Goal: Task Accomplishment & Management: Manage account settings

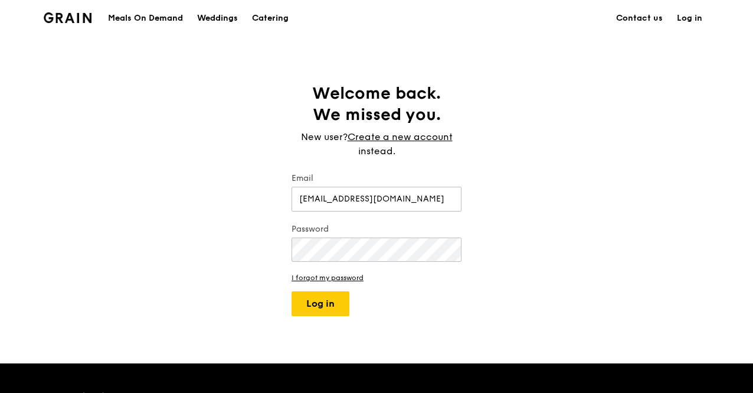
click at [292, 291] on button "Log in" at bounding box center [321, 303] width 58 height 25
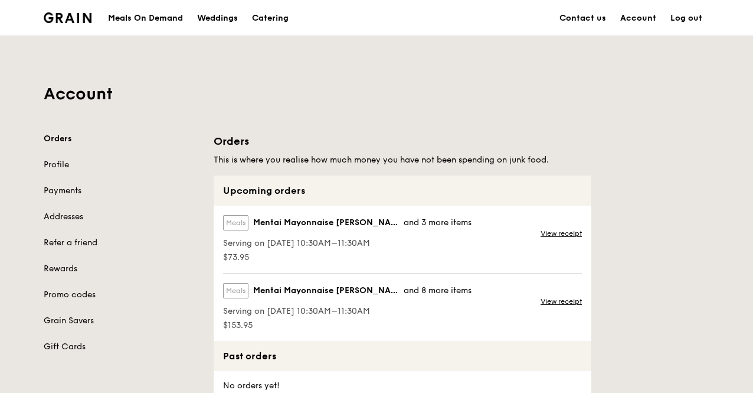
click at [299, 311] on span "Serving on [DATE] 10:30AM–11:30AM" at bounding box center [347, 311] width 249 height 12
click at [309, 290] on span "Mentai Mayonnaise [PERSON_NAME]" at bounding box center [328, 291] width 151 height 12
click at [299, 228] on div "Meals Mentai Mayonnaise Aburi Salmon and 3 more items" at bounding box center [347, 225] width 249 height 20
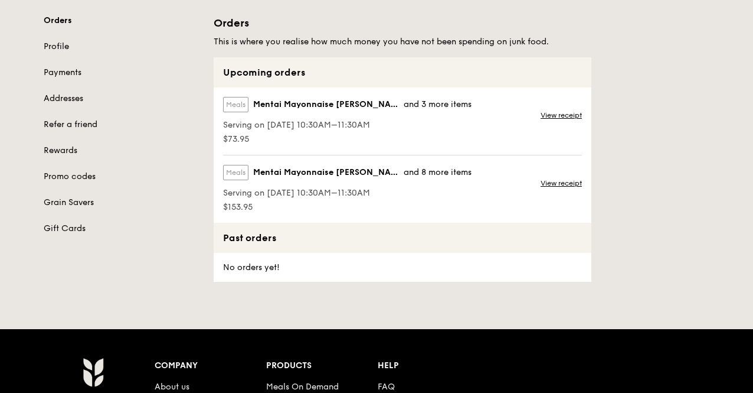
scroll to position [59, 0]
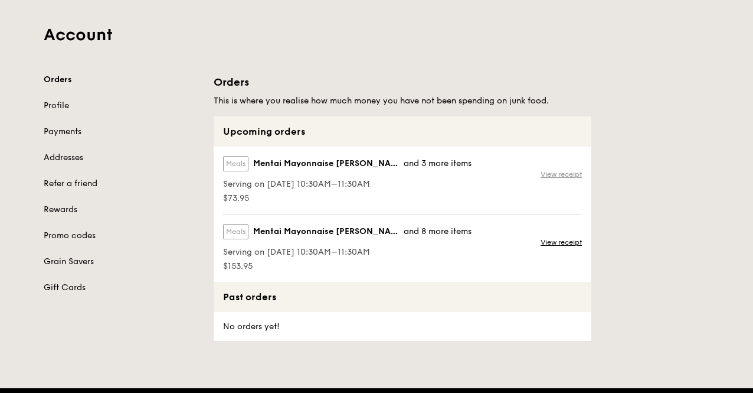
click at [563, 172] on link "View receipt" at bounding box center [561, 173] width 41 height 9
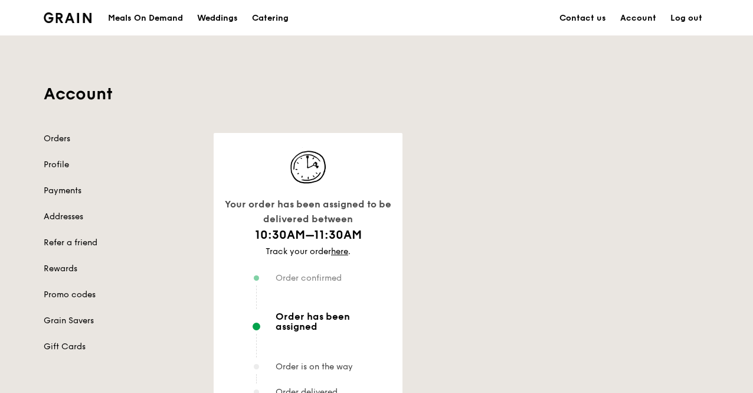
scroll to position [59, 0]
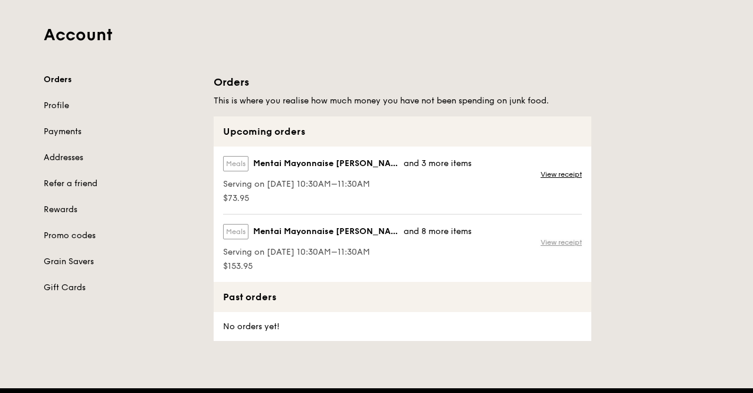
click at [566, 241] on link "View receipt" at bounding box center [561, 241] width 41 height 9
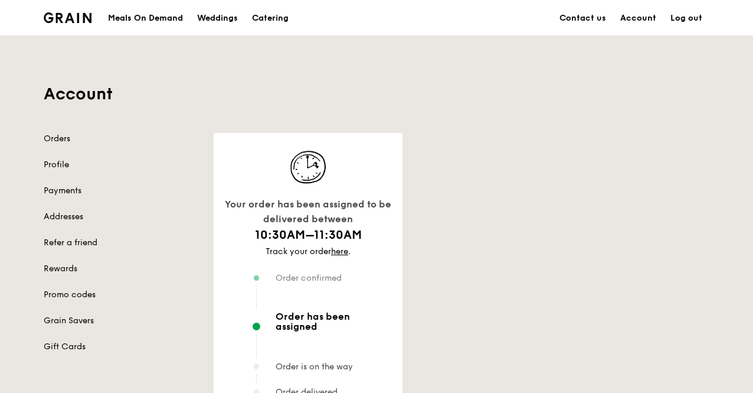
scroll to position [59, 0]
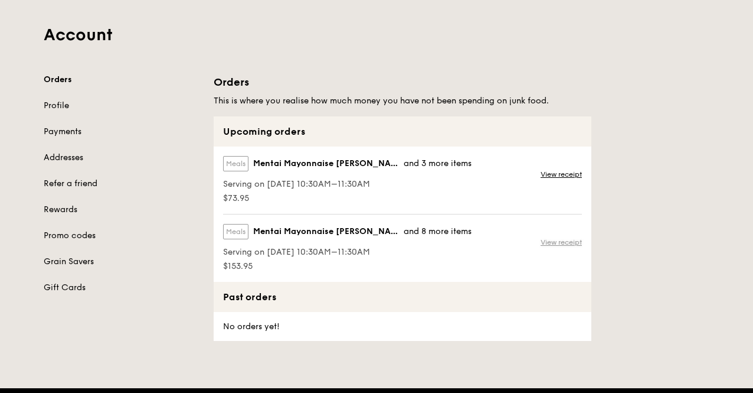
click at [564, 237] on link "View receipt" at bounding box center [561, 241] width 41 height 9
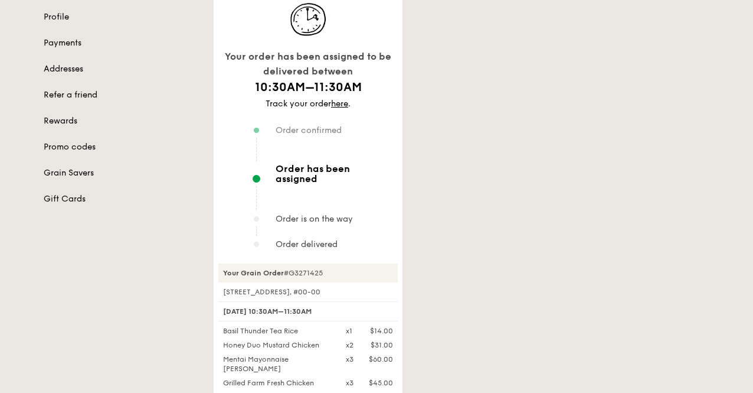
scroll to position [236, 0]
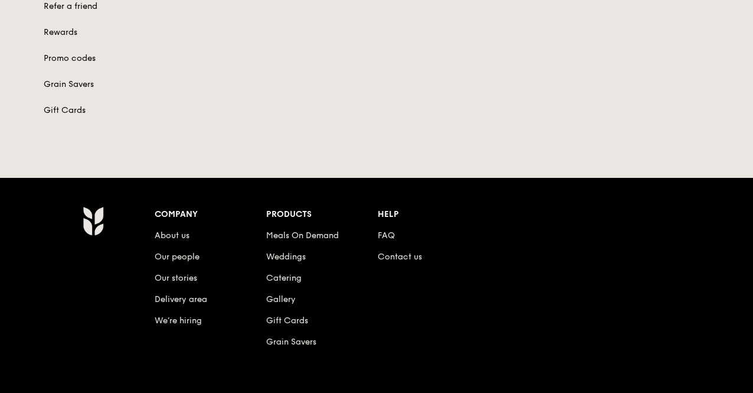
scroll to position [59, 0]
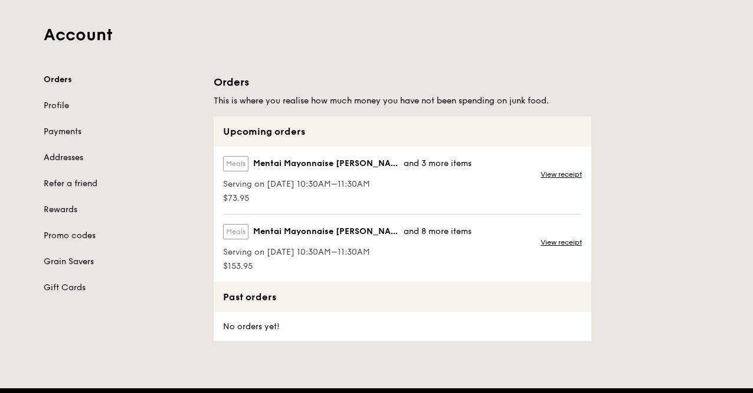
click at [390, 165] on span "Mentai Mayonnaise [PERSON_NAME]" at bounding box center [328, 164] width 151 height 12
click at [243, 164] on label "Meals" at bounding box center [235, 163] width 25 height 15
click at [556, 173] on link "View receipt" at bounding box center [561, 173] width 41 height 9
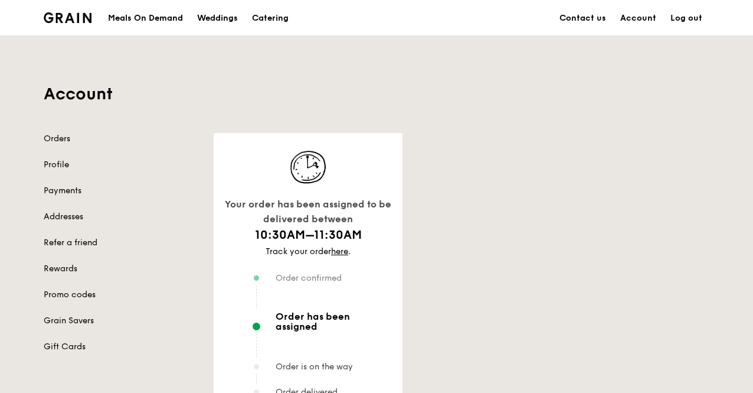
scroll to position [59, 0]
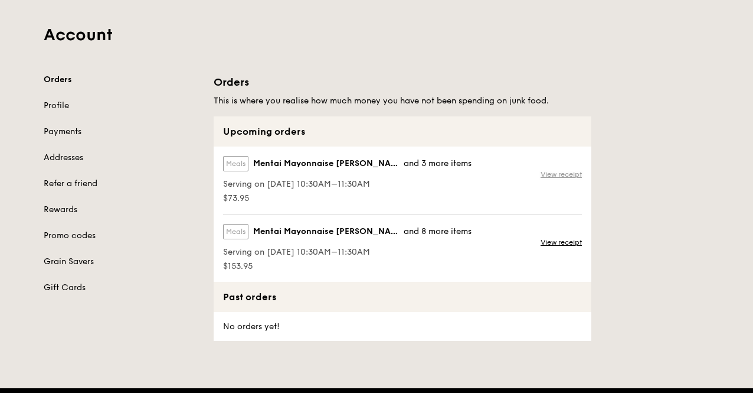
click at [576, 173] on link "View receipt" at bounding box center [561, 173] width 41 height 9
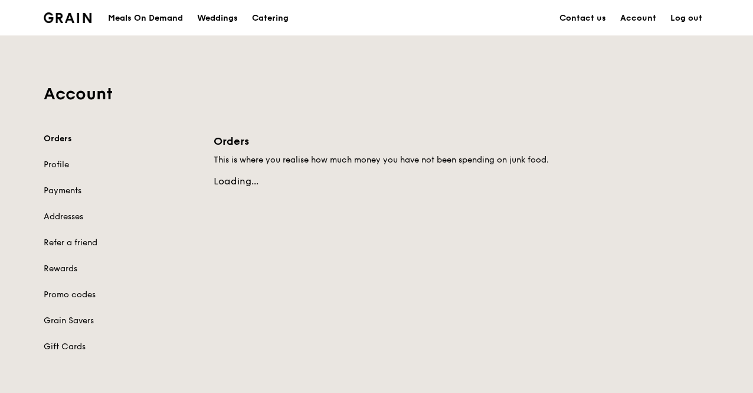
scroll to position [59, 0]
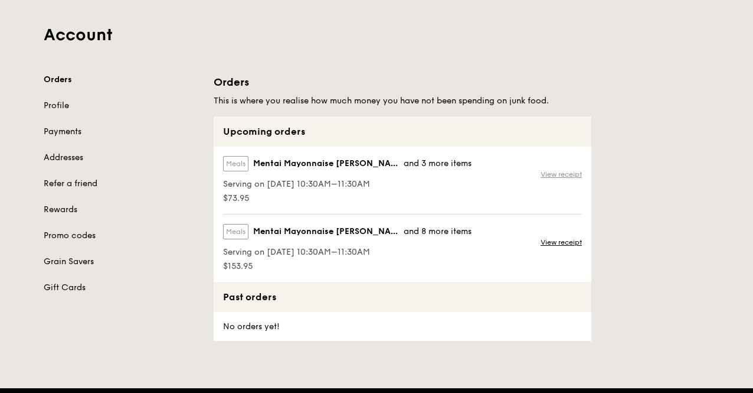
click at [556, 169] on link "View receipt" at bounding box center [561, 173] width 41 height 9
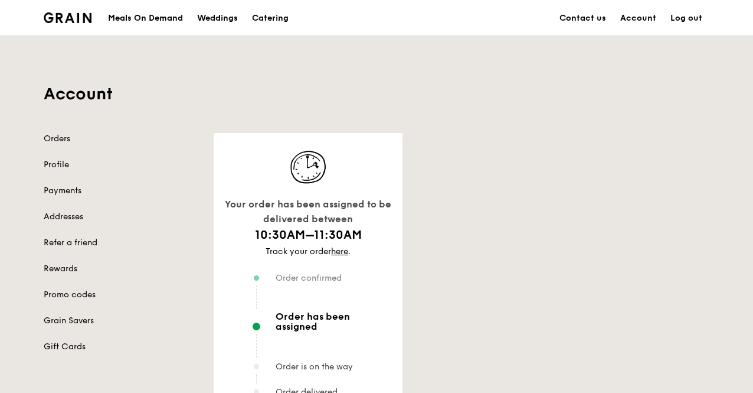
scroll to position [59, 0]
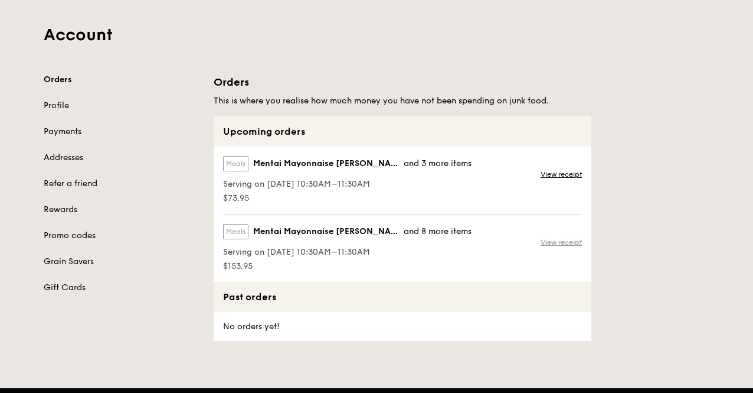
click at [549, 240] on link "View receipt" at bounding box center [561, 241] width 41 height 9
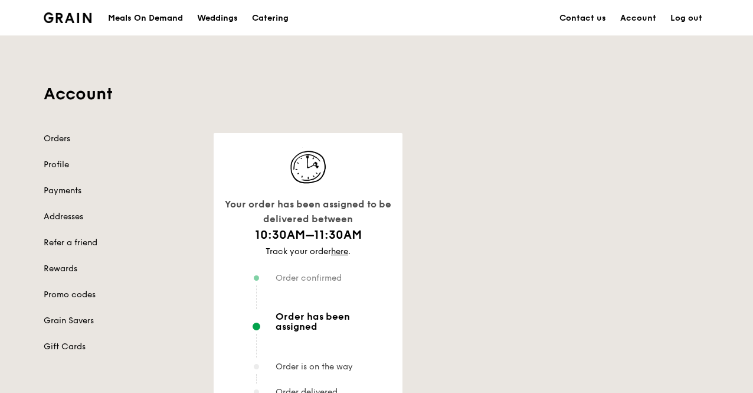
scroll to position [59, 0]
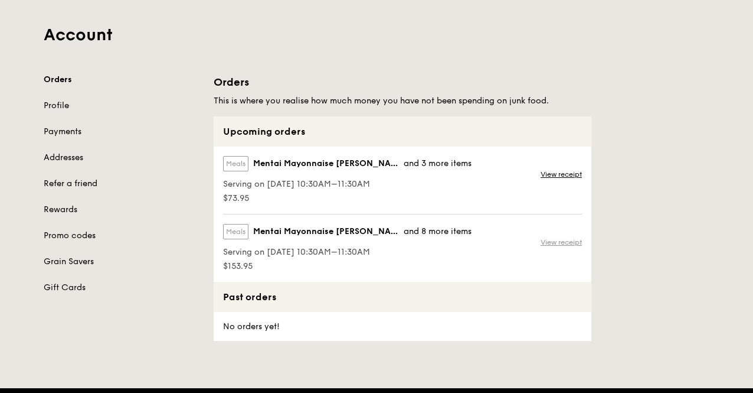
click at [563, 241] on link "View receipt" at bounding box center [561, 241] width 41 height 9
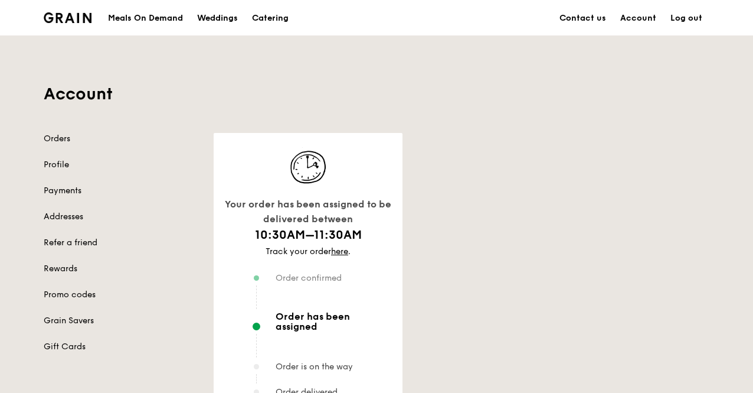
scroll to position [59, 0]
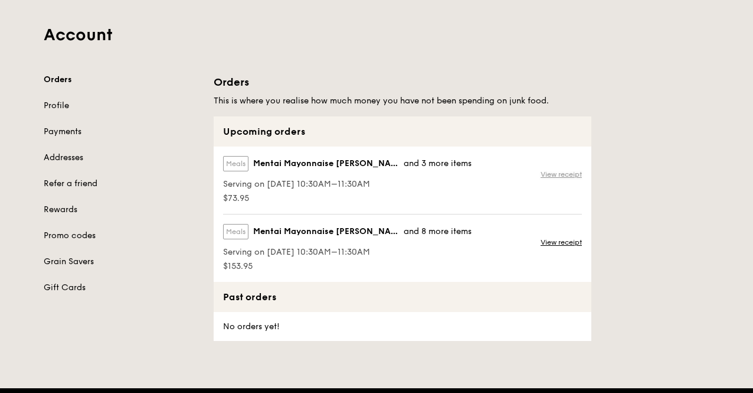
click at [555, 172] on link "View receipt" at bounding box center [561, 173] width 41 height 9
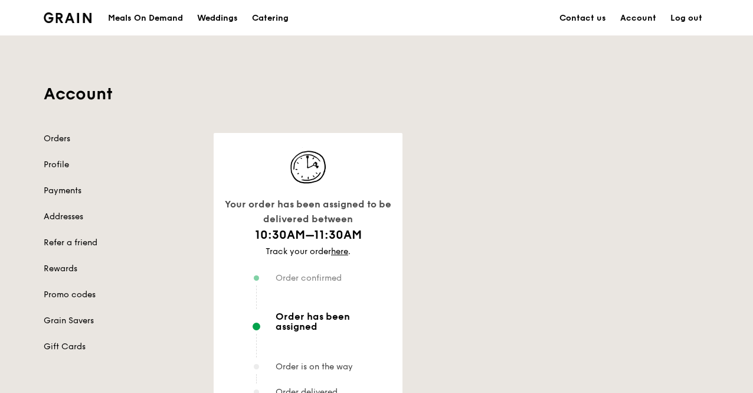
scroll to position [59, 0]
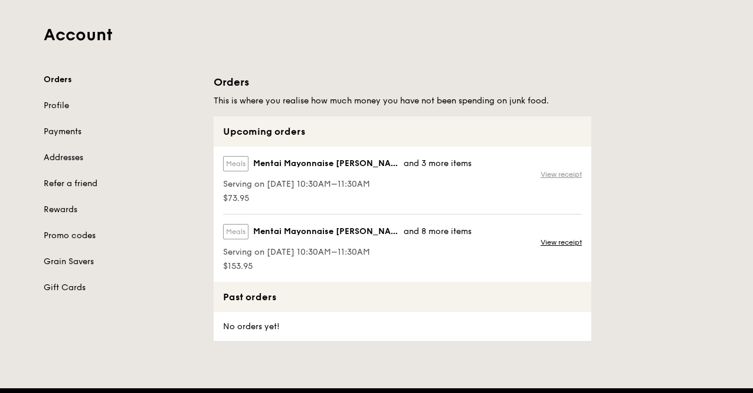
click at [551, 172] on link "View receipt" at bounding box center [561, 173] width 41 height 9
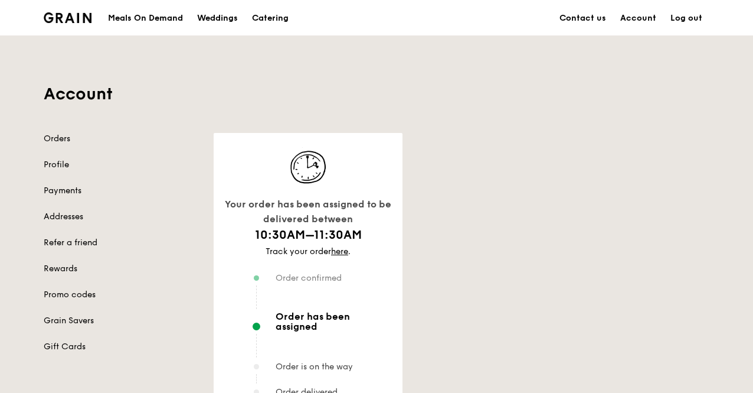
scroll to position [59, 0]
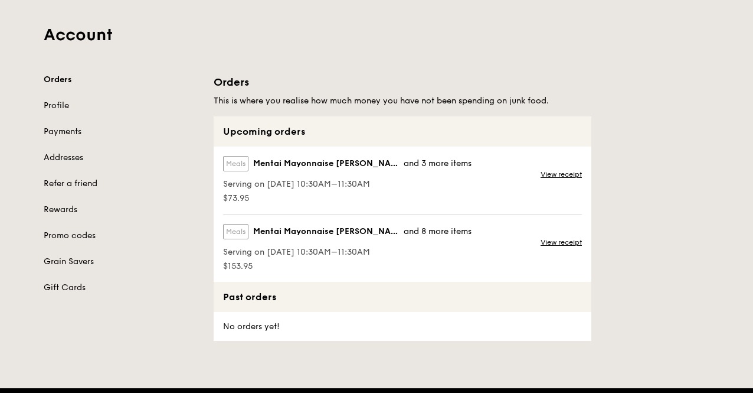
click at [551, 236] on div "View receipt" at bounding box center [563, 247] width 58 height 67
click at [551, 240] on link "View receipt" at bounding box center [561, 241] width 41 height 9
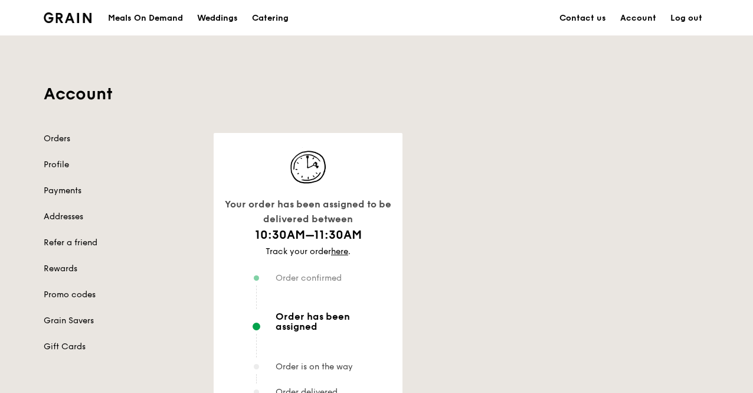
scroll to position [59, 0]
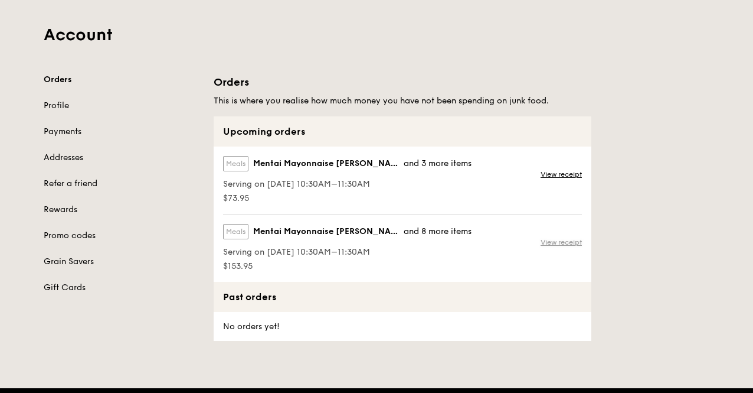
click at [553, 241] on link "View receipt" at bounding box center [561, 241] width 41 height 9
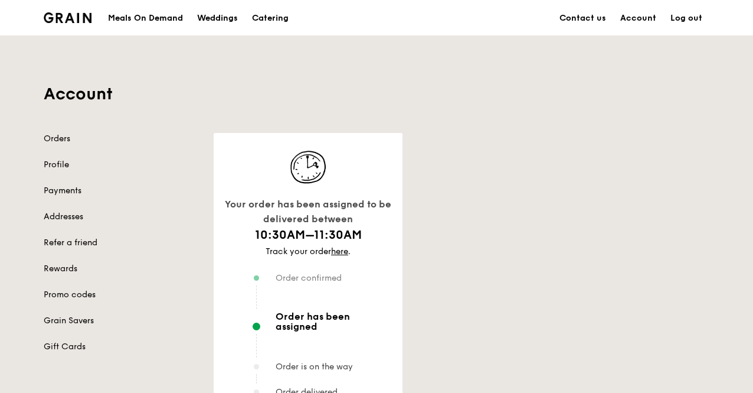
scroll to position [59, 0]
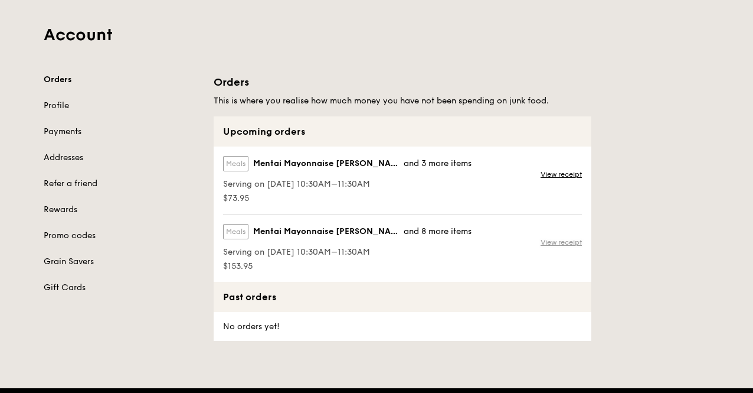
click at [555, 241] on link "View receipt" at bounding box center [561, 241] width 41 height 9
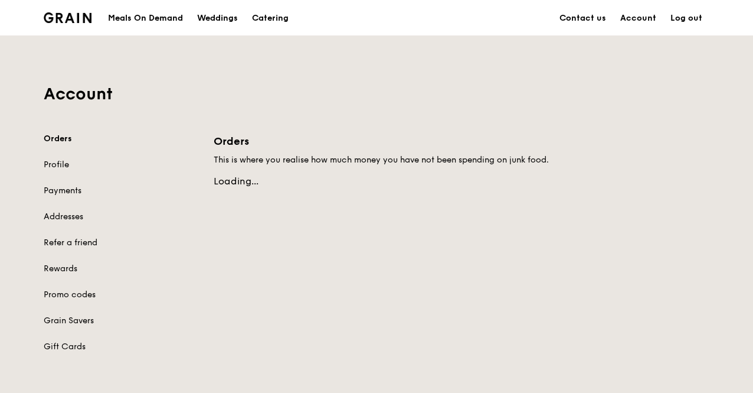
scroll to position [59, 0]
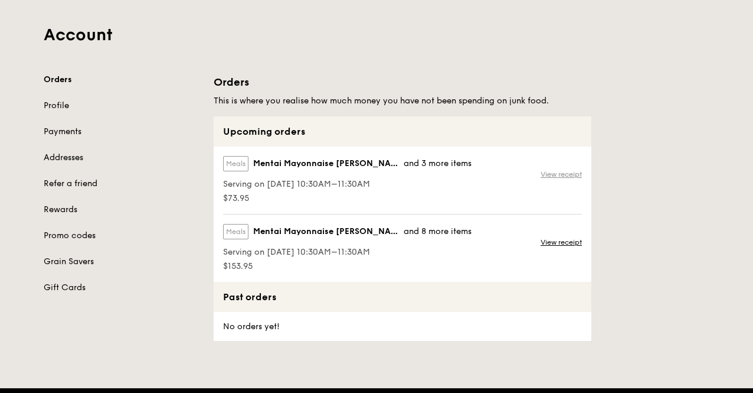
click at [561, 173] on link "View receipt" at bounding box center [561, 173] width 41 height 9
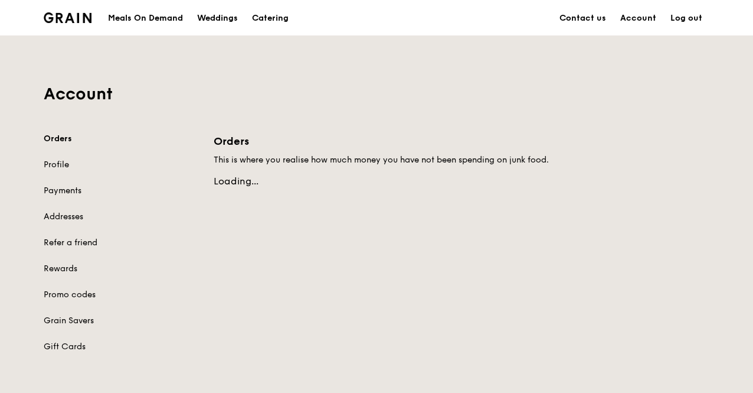
scroll to position [59, 0]
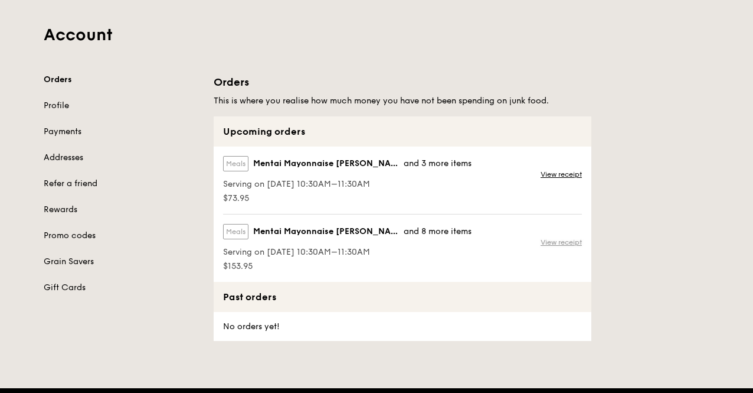
click at [559, 237] on link "View receipt" at bounding box center [561, 241] width 41 height 9
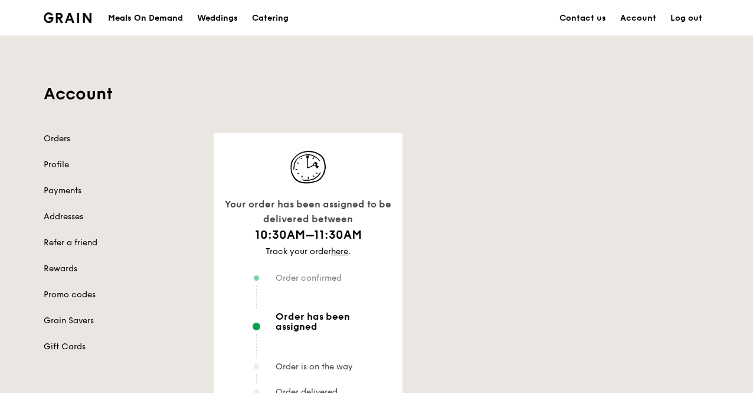
scroll to position [59, 0]
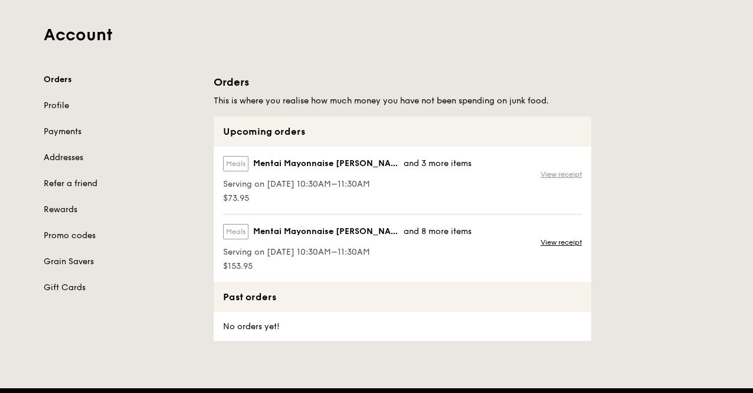
click at [560, 174] on link "View receipt" at bounding box center [561, 173] width 41 height 9
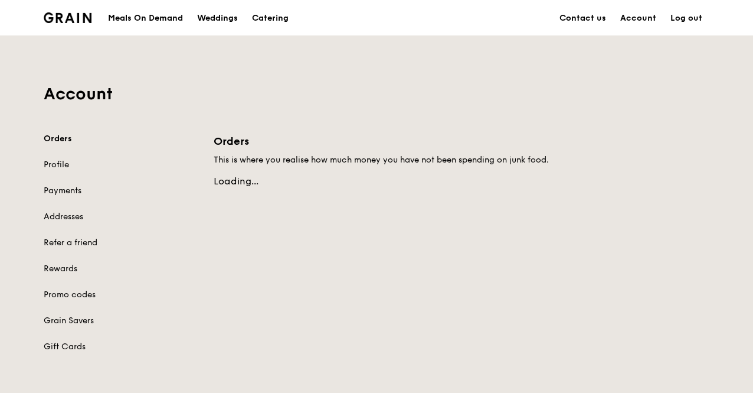
scroll to position [59, 0]
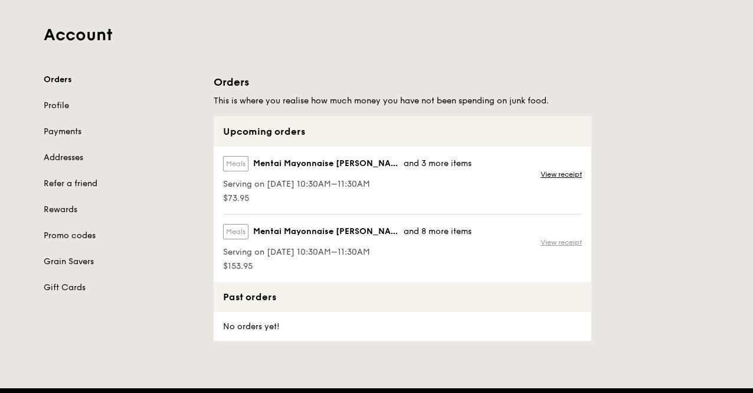
click at [543, 238] on link "View receipt" at bounding box center [561, 241] width 41 height 9
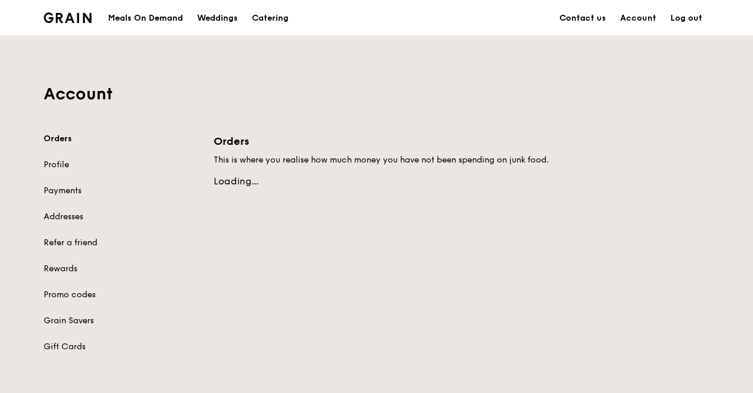
scroll to position [59, 0]
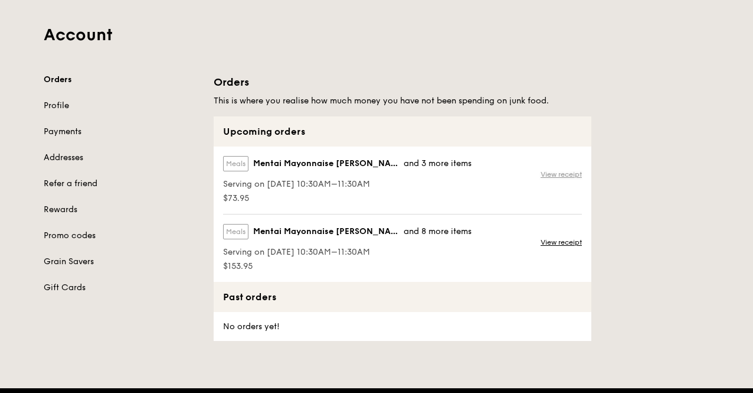
click at [551, 172] on link "View receipt" at bounding box center [561, 173] width 41 height 9
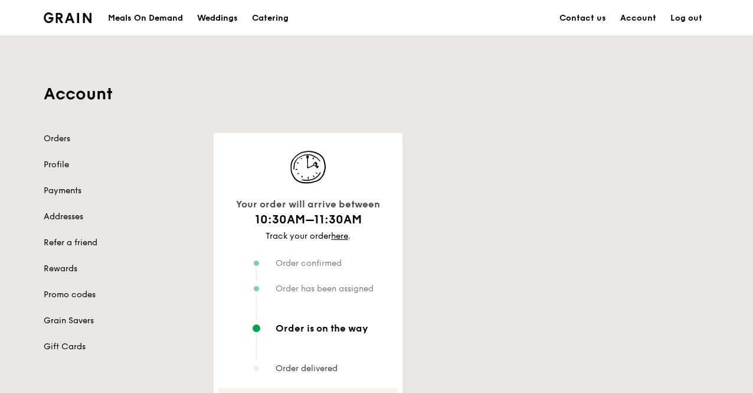
scroll to position [59, 0]
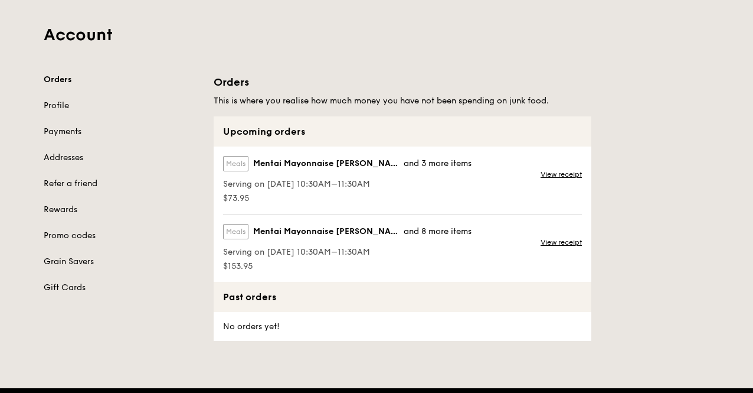
click at [566, 247] on div "View receipt" at bounding box center [563, 247] width 58 height 67
click at [563, 243] on link "View receipt" at bounding box center [561, 241] width 41 height 9
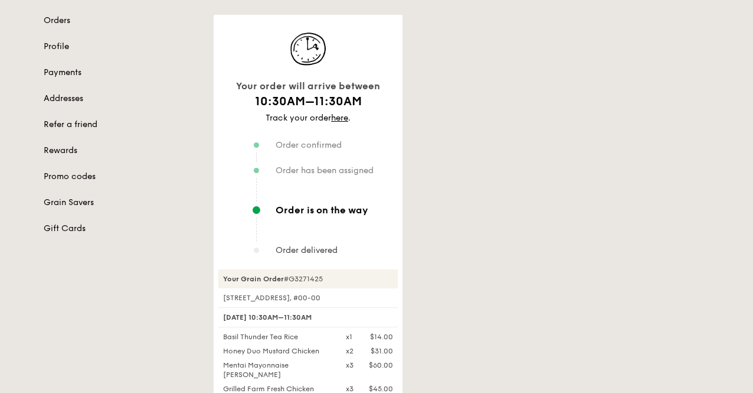
scroll to position [177, 0]
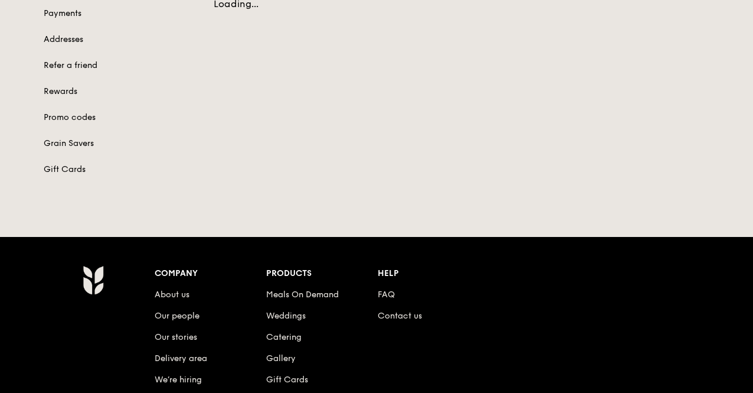
scroll to position [59, 0]
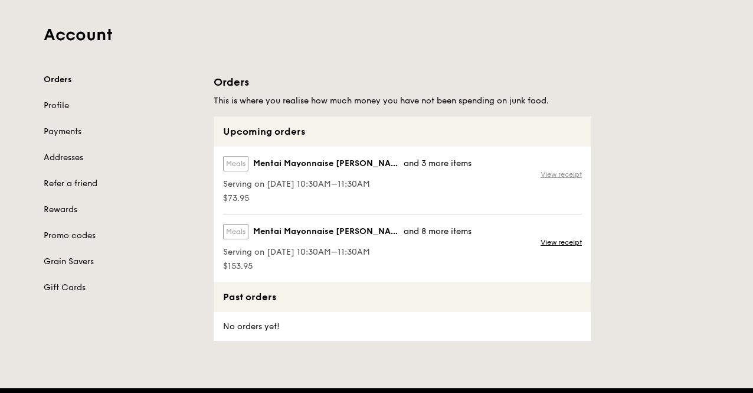
click at [558, 173] on link "View receipt" at bounding box center [561, 173] width 41 height 9
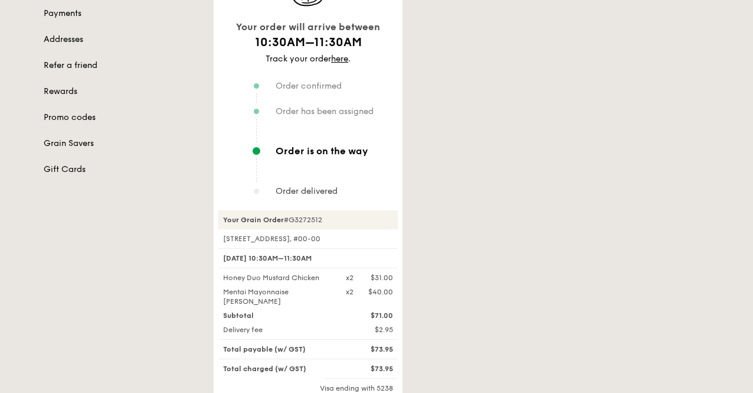
scroll to position [236, 0]
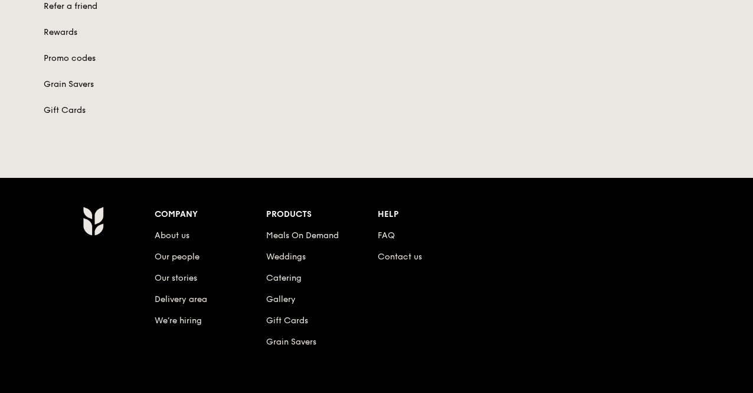
scroll to position [59, 0]
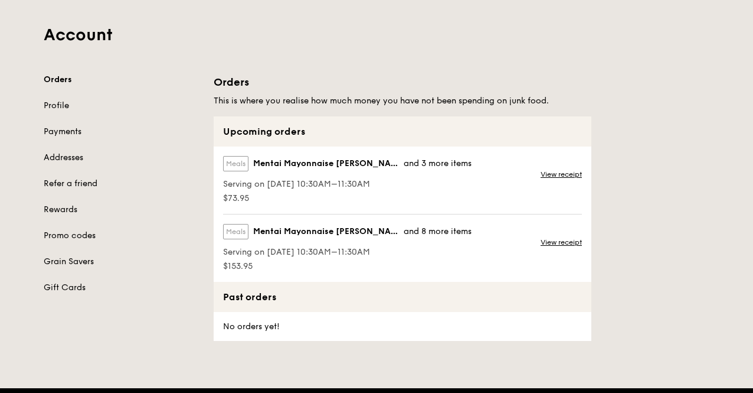
click at [393, 345] on div "Grain logo Meals On Demand Weddings Catering Contact us Account Log out Account…" at bounding box center [376, 328] width 753 height 775
click at [560, 239] on link "View receipt" at bounding box center [561, 241] width 41 height 9
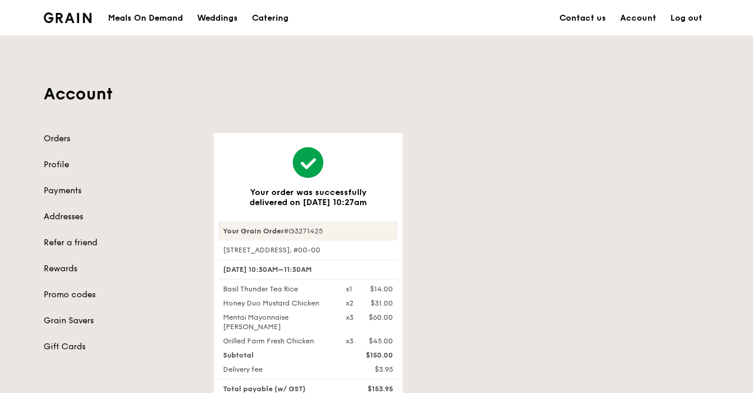
click at [58, 137] on link "Orders" at bounding box center [122, 139] width 156 height 12
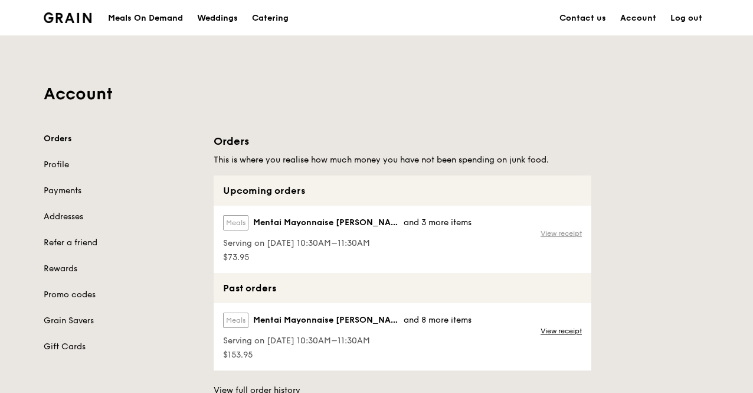
click at [554, 232] on link "View receipt" at bounding box center [561, 232] width 41 height 9
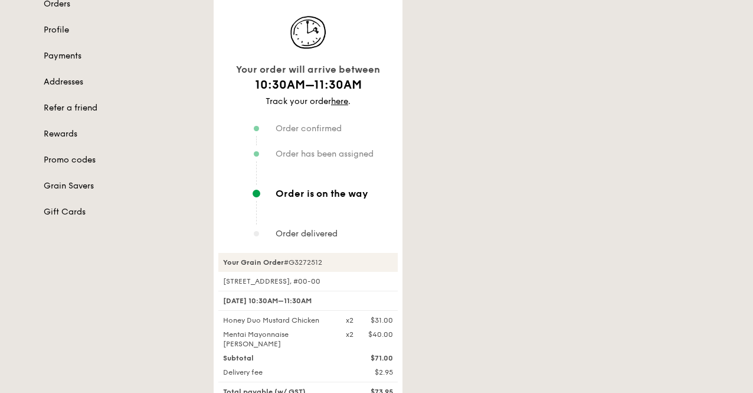
scroll to position [59, 0]
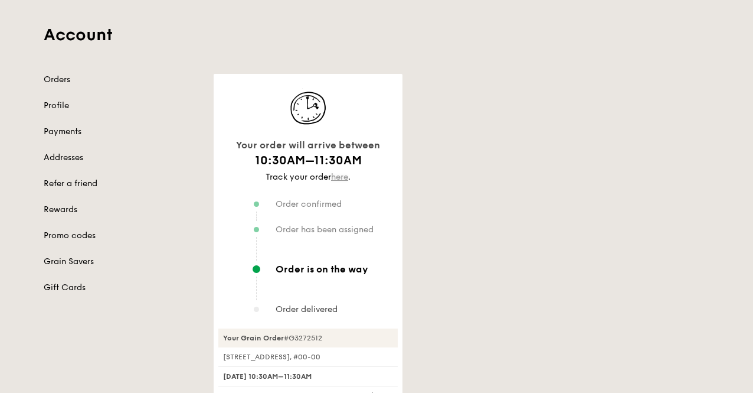
click at [339, 178] on link "here" at bounding box center [339, 177] width 17 height 10
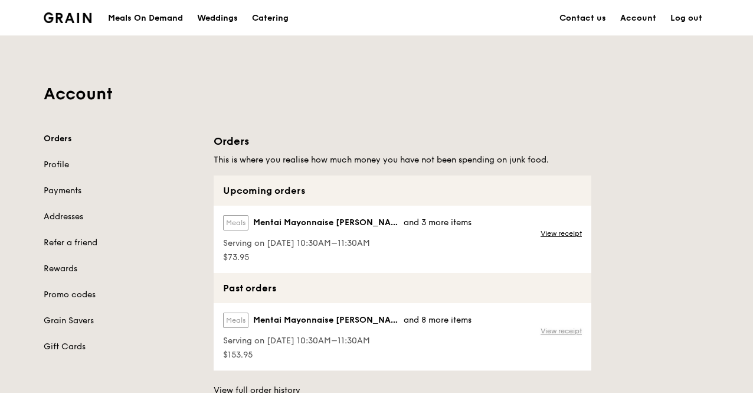
click at [561, 330] on link "View receipt" at bounding box center [561, 330] width 41 height 9
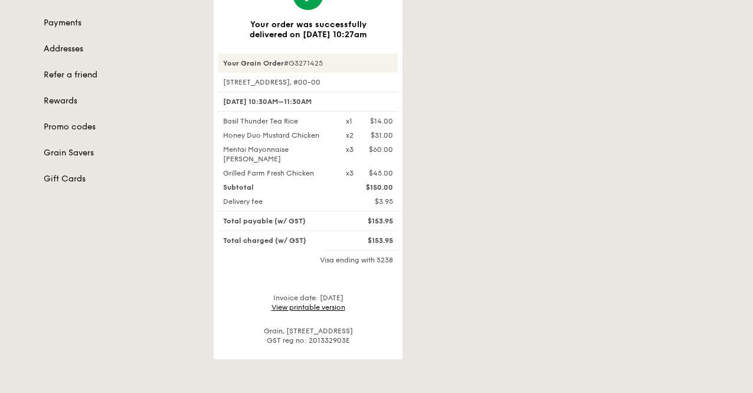
scroll to position [177, 0]
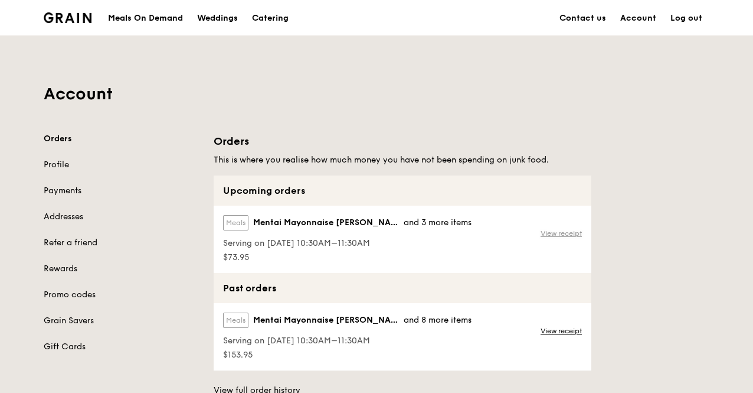
click at [548, 236] on link "View receipt" at bounding box center [561, 232] width 41 height 9
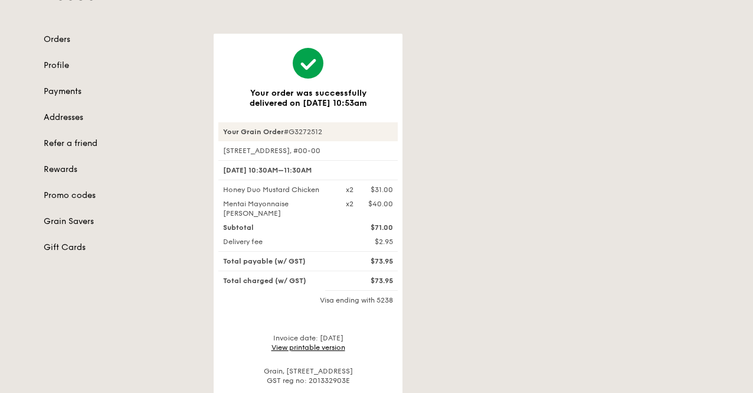
scroll to position [118, 0]
